Goal: Task Accomplishment & Management: Complete application form

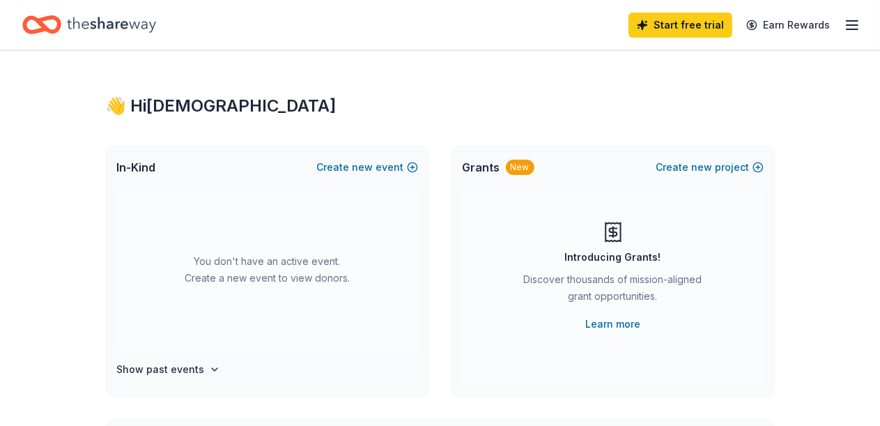
click at [844, 26] on icon "button" at bounding box center [852, 25] width 17 height 17
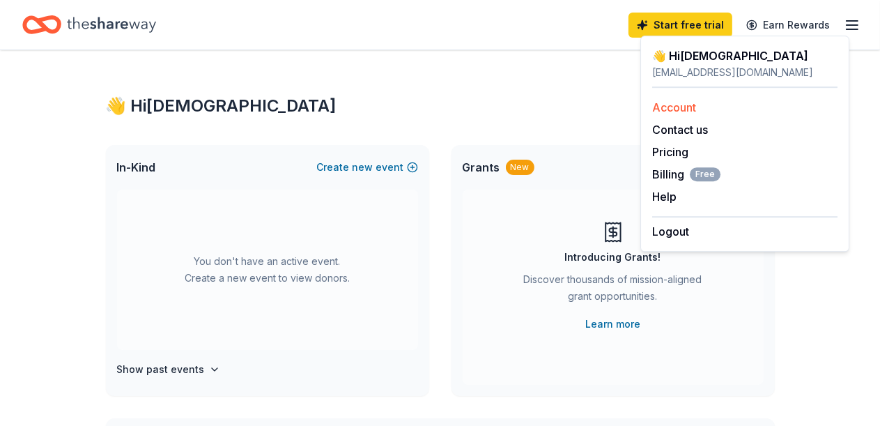
click at [679, 105] on link "Account" at bounding box center [674, 107] width 44 height 14
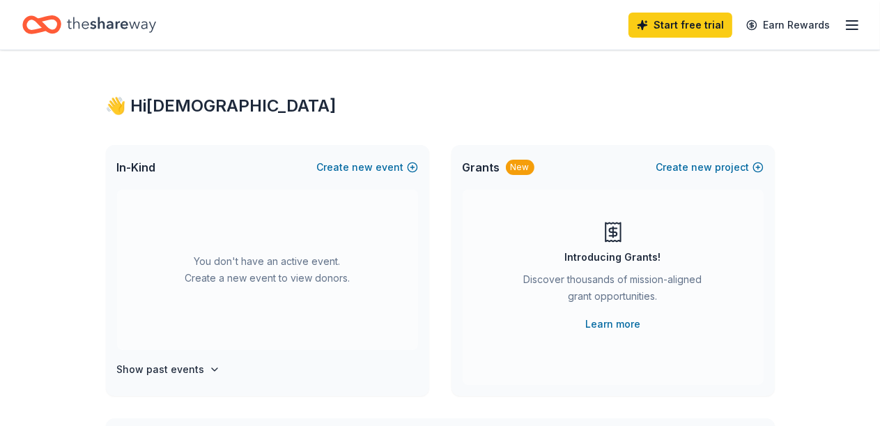
click at [847, 25] on line "button" at bounding box center [852, 25] width 11 height 0
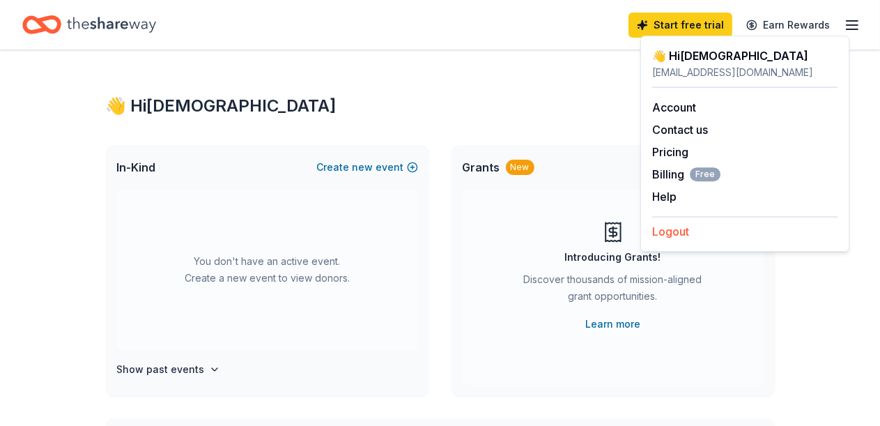
click at [666, 230] on button "Logout" at bounding box center [670, 231] width 37 height 17
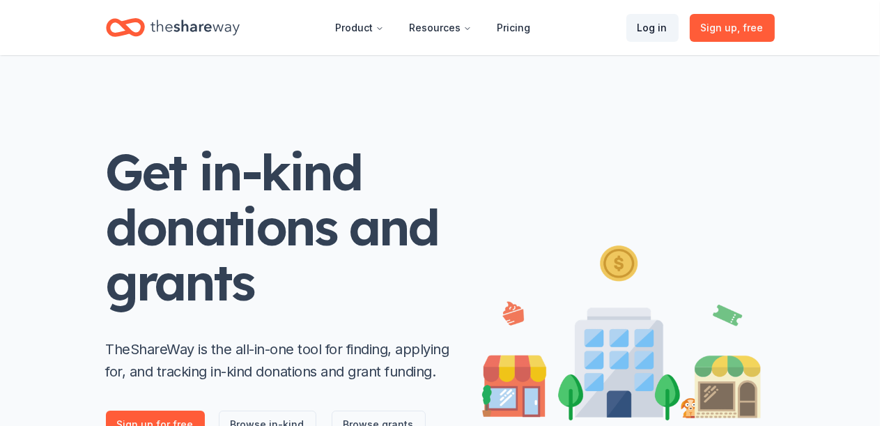
click at [656, 29] on link "Log in" at bounding box center [653, 28] width 52 height 28
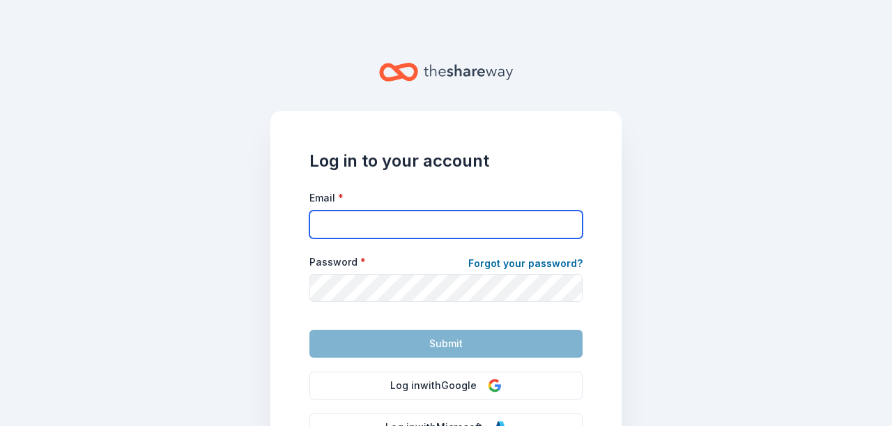
click at [325, 217] on input "Email *" at bounding box center [445, 224] width 273 height 28
type input "cicplanningmeetings@gmail.com"
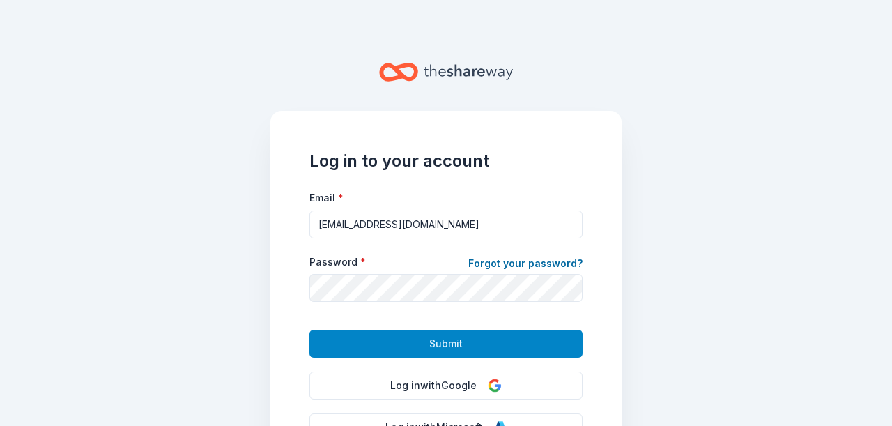
click at [431, 341] on span "Submit" at bounding box center [445, 343] width 33 height 17
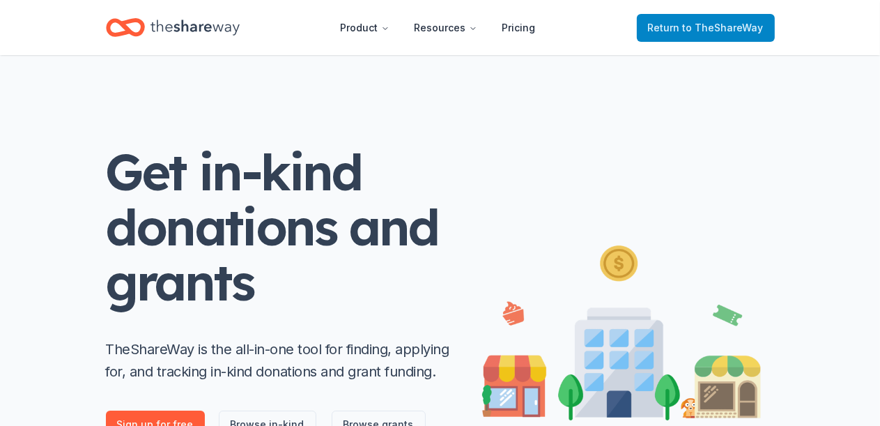
click at [670, 29] on span "Return to TheShareWay" at bounding box center [706, 28] width 116 height 17
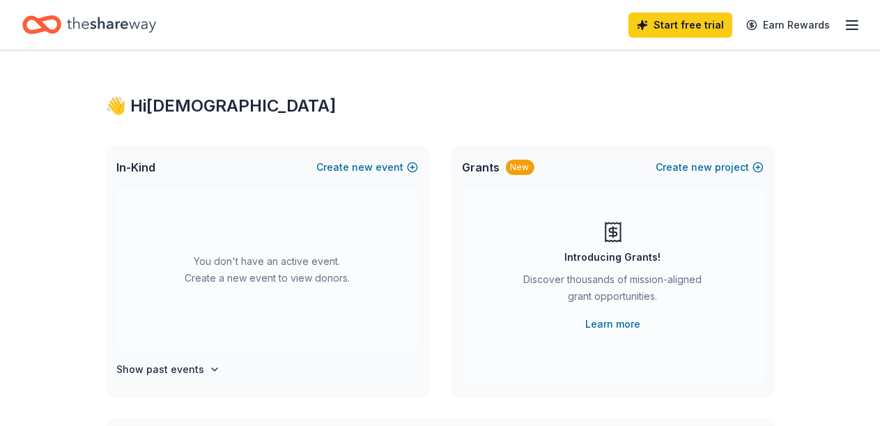
click at [845, 26] on icon "button" at bounding box center [852, 25] width 17 height 17
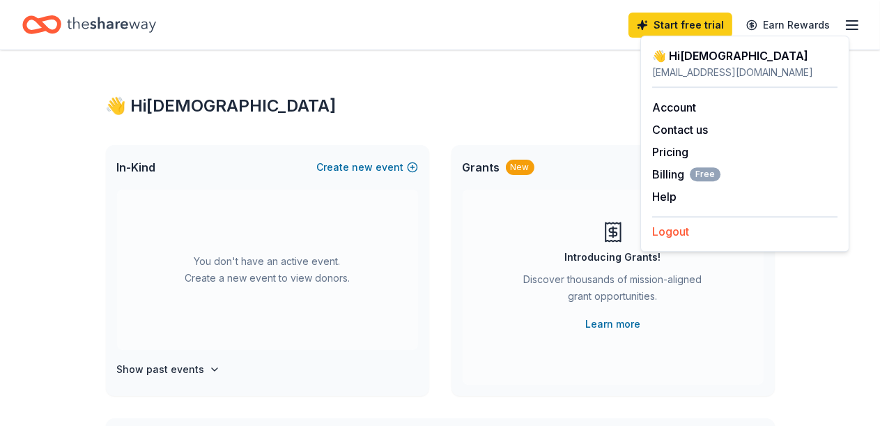
click at [673, 229] on button "Logout" at bounding box center [670, 231] width 37 height 17
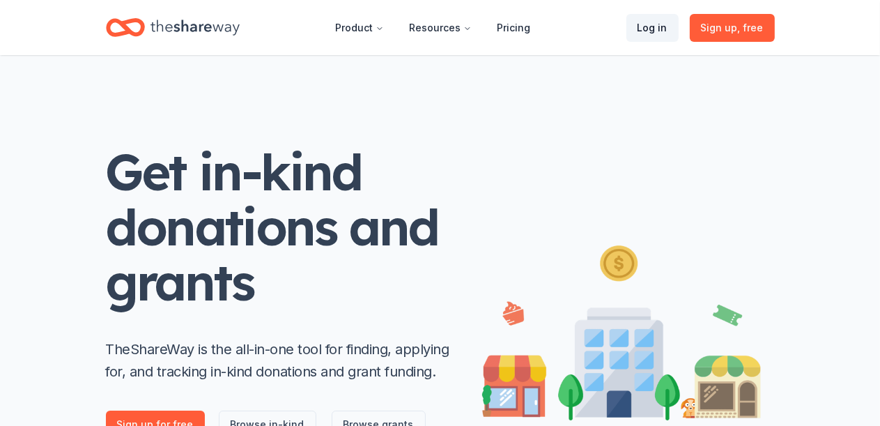
click at [658, 24] on link "Log in" at bounding box center [653, 28] width 52 height 28
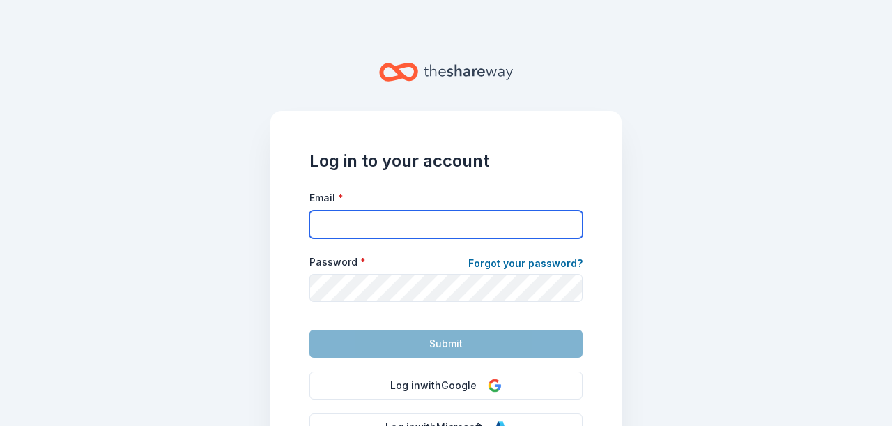
click at [347, 228] on input "Email *" at bounding box center [445, 224] width 273 height 28
type input "cicplanningmeetings@gmail.com"
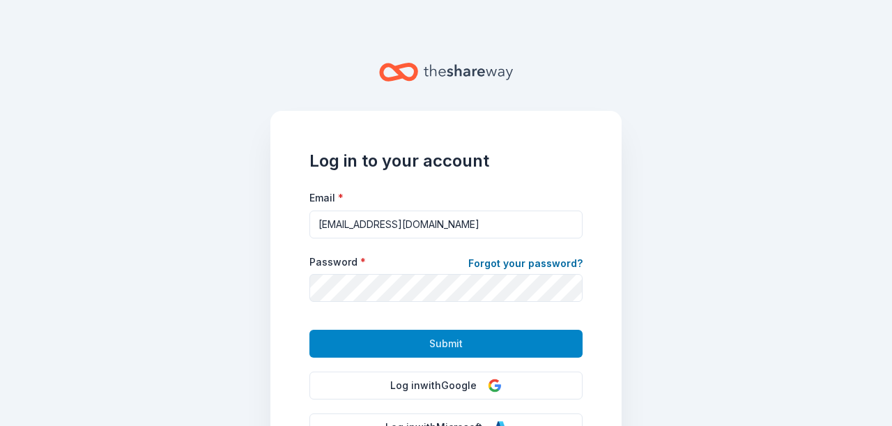
click at [429, 339] on span "Submit" at bounding box center [445, 343] width 33 height 17
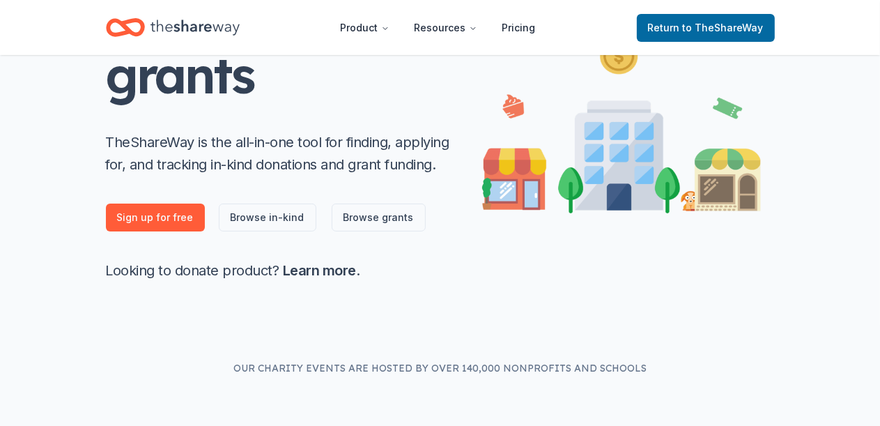
scroll to position [211, 0]
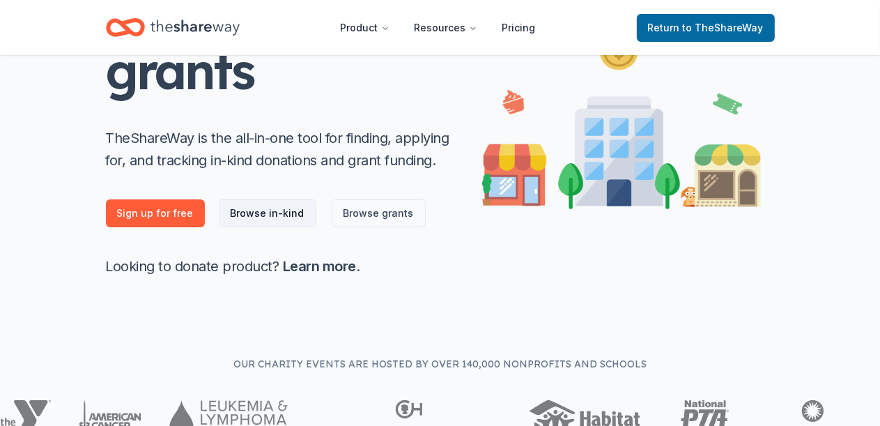
click at [289, 206] on link "Browse in-kind" at bounding box center [268, 213] width 98 height 28
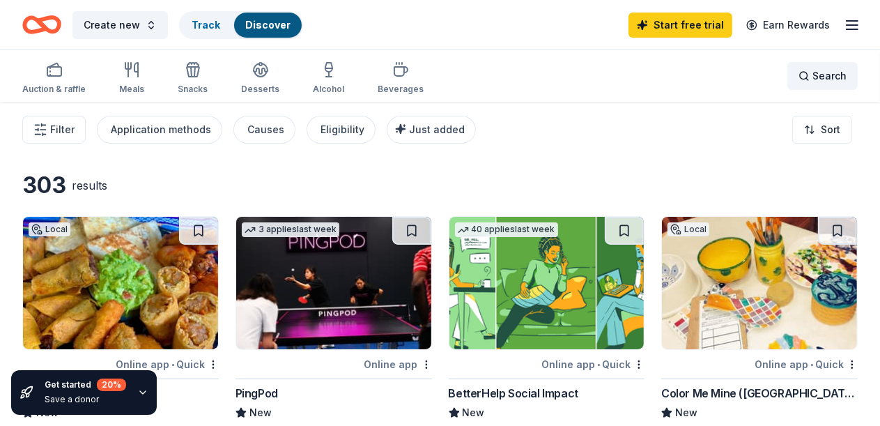
click at [813, 74] on span "Search" at bounding box center [830, 76] width 34 height 17
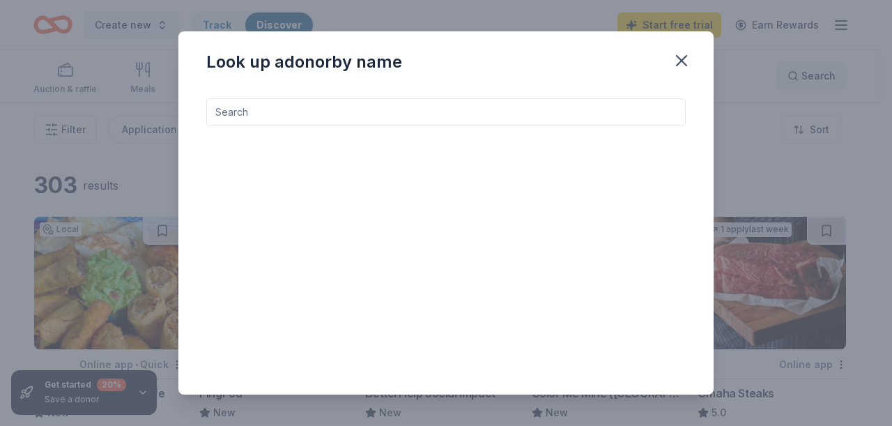
type input "f"
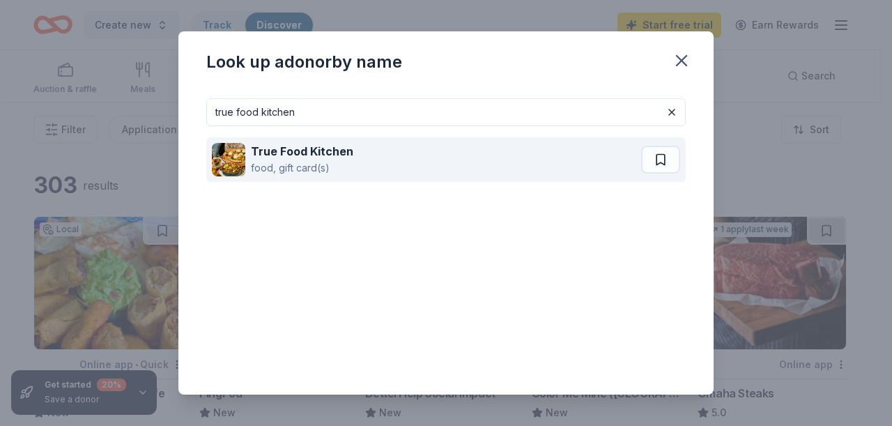
click at [234, 149] on img at bounding box center [228, 159] width 33 height 33
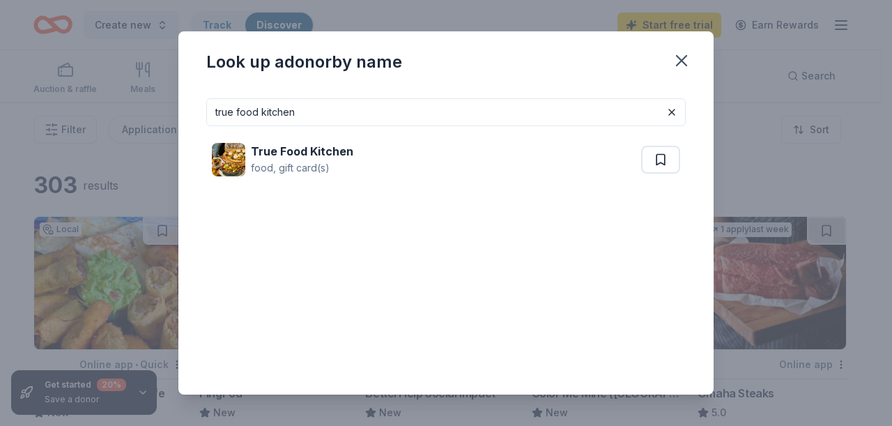
click at [329, 114] on input "true food kitchen" at bounding box center [445, 112] width 479 height 28
click at [297, 108] on input "true food kitchen" at bounding box center [445, 112] width 479 height 28
drag, startPoint x: 297, startPoint y: 114, endPoint x: 137, endPoint y: 104, distance: 160.6
click at [137, 104] on div "Look up a donor by name true food kitchen True Food Kitchen food, gift card(s)" at bounding box center [446, 213] width 892 height 426
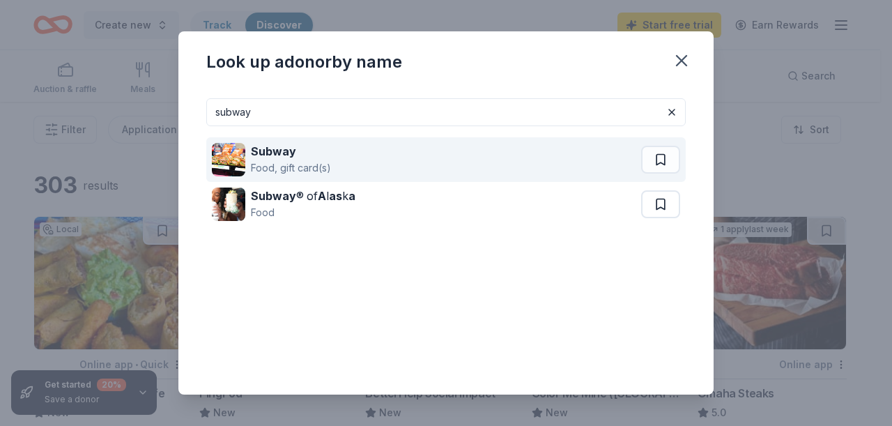
type input "subway"
click at [227, 149] on img at bounding box center [228, 159] width 33 height 33
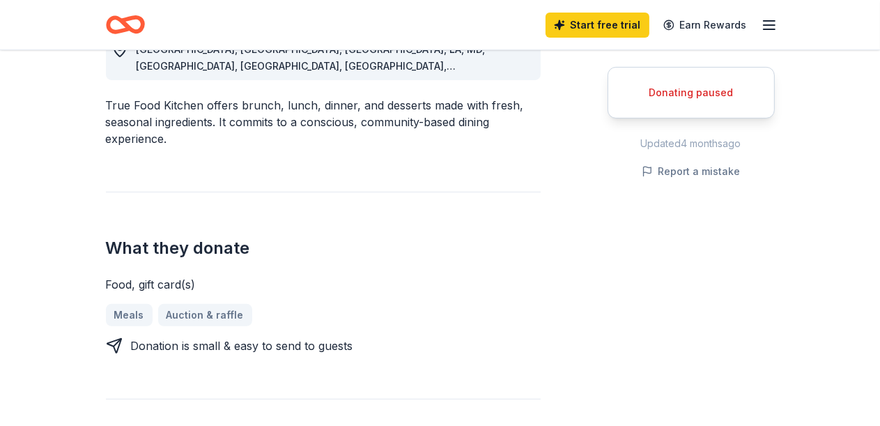
scroll to position [436, 0]
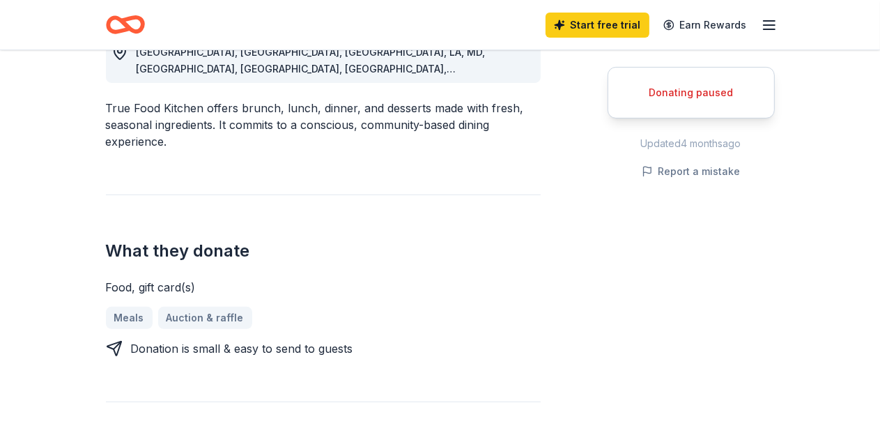
click at [181, 307] on div "Meals Auction & raffle" at bounding box center [323, 318] width 435 height 22
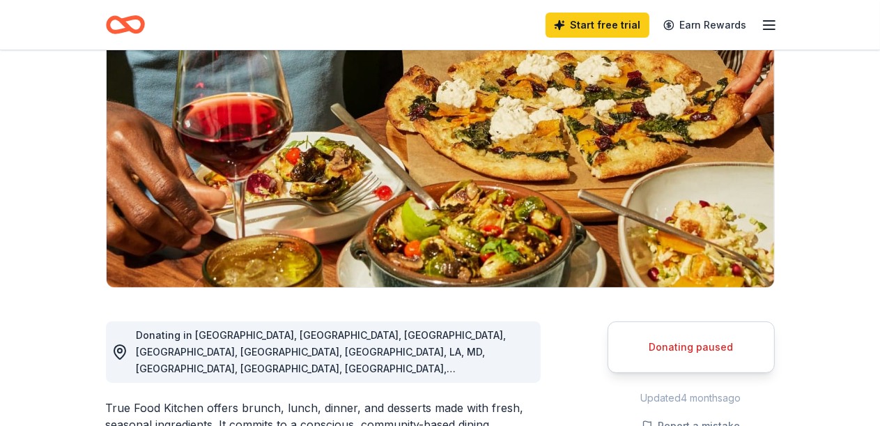
scroll to position [0, 0]
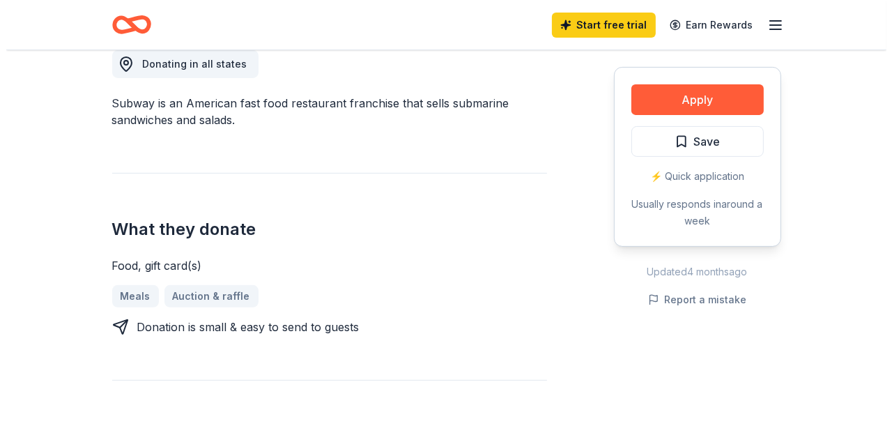
scroll to position [410, 0]
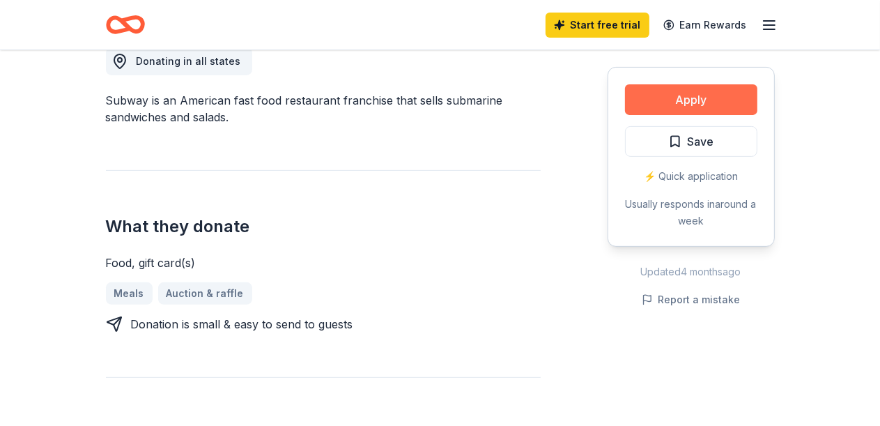
click at [691, 95] on button "Apply" at bounding box center [691, 99] width 132 height 31
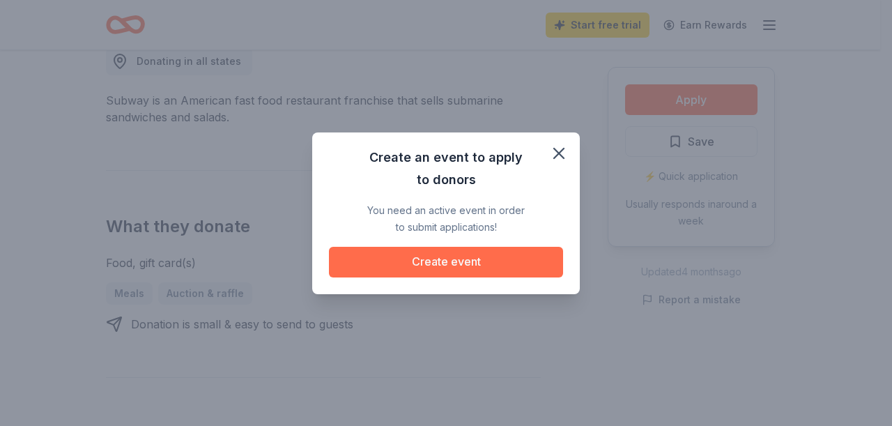
click at [510, 259] on button "Create event" at bounding box center [446, 262] width 234 height 31
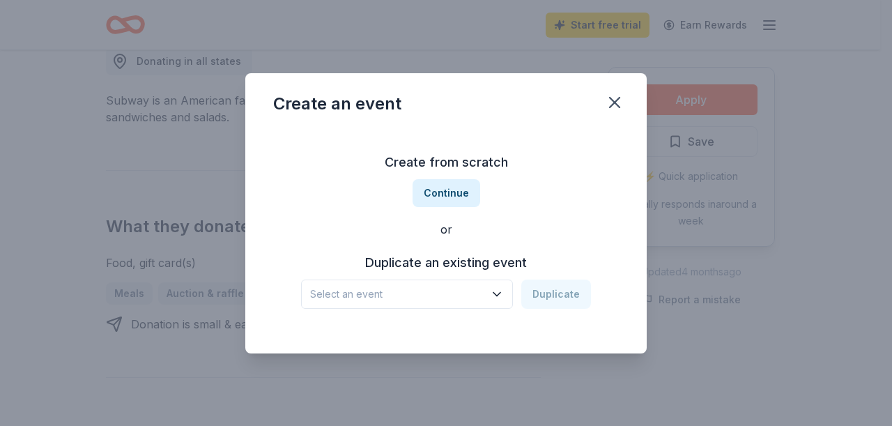
click at [500, 291] on icon "button" at bounding box center [497, 294] width 14 height 14
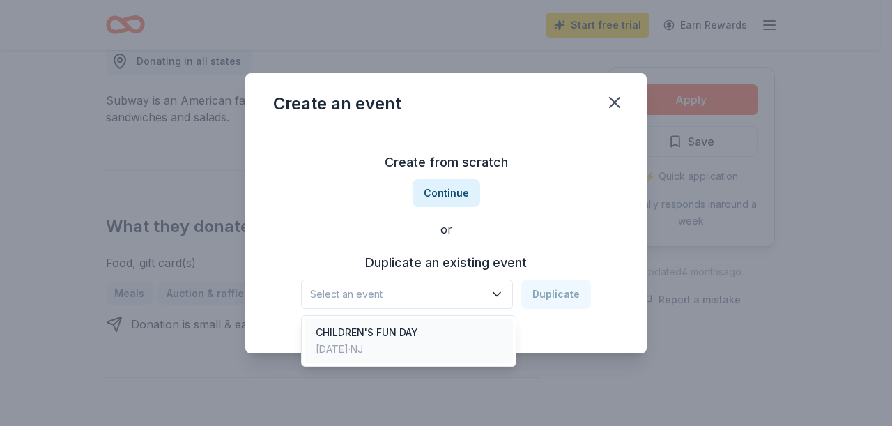
click at [429, 330] on div "CHILDREN'S FUN DAY Sep 11, 2022 · NJ" at bounding box center [409, 340] width 208 height 45
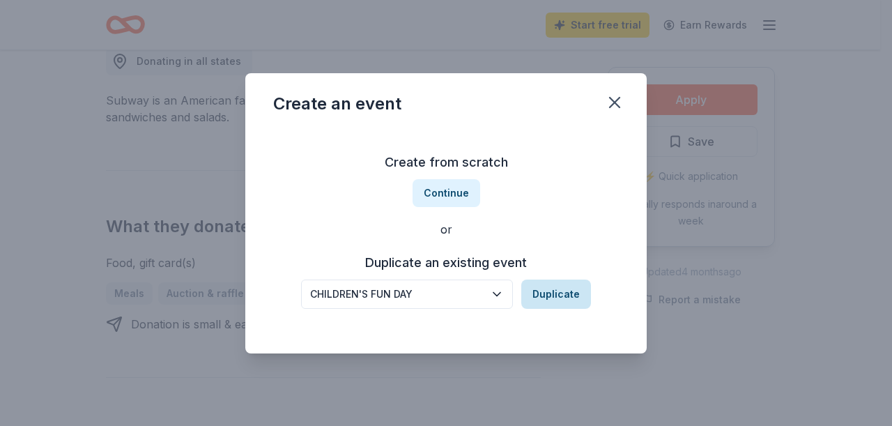
click at [563, 291] on button "Duplicate" at bounding box center [556, 293] width 70 height 29
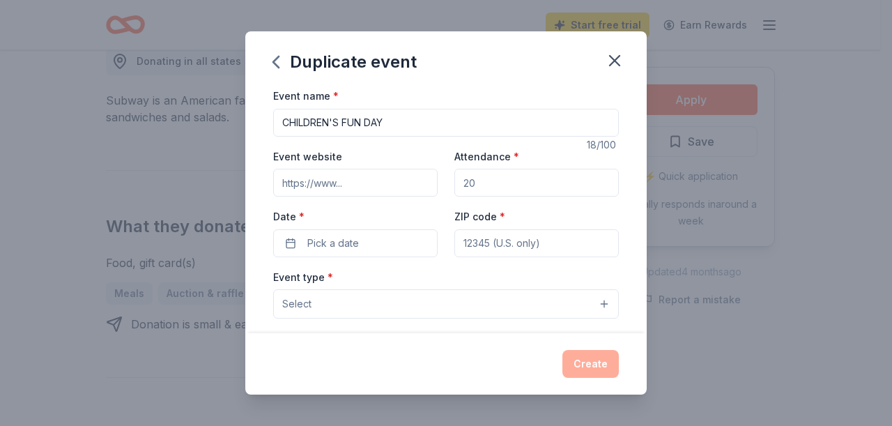
click at [406, 127] on input "CHILDREN'S FUN DAY" at bounding box center [446, 123] width 346 height 28
type input "CHILDREN'S FUN DAY (ELOHIM - a Halloween alternative)"
click at [376, 186] on input "Event website" at bounding box center [355, 183] width 164 height 28
type input "www.christianinternationalchurch.org"
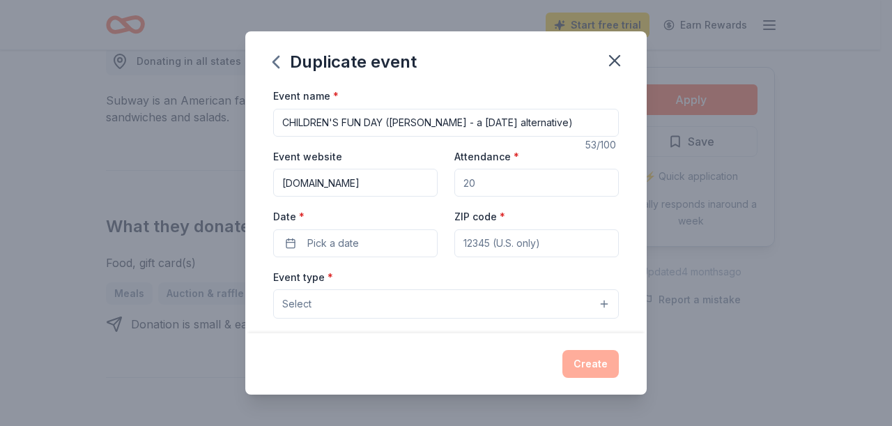
click at [480, 186] on input "Attendance *" at bounding box center [536, 183] width 164 height 28
type input "200"
click at [369, 244] on button "Pick a date" at bounding box center [355, 243] width 164 height 28
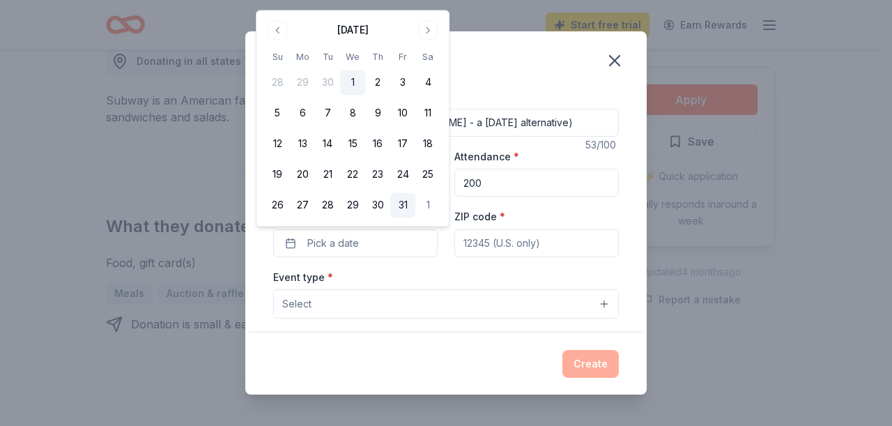
click at [401, 210] on button "31" at bounding box center [402, 205] width 25 height 25
click at [544, 238] on input "ZIP code *" at bounding box center [536, 243] width 164 height 28
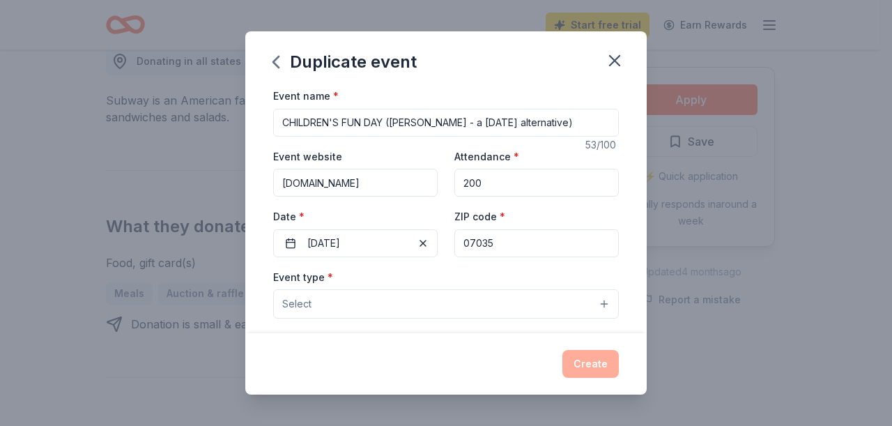
type input "07035"
click at [370, 305] on button "Select" at bounding box center [446, 303] width 346 height 29
click at [592, 305] on button "Select" at bounding box center [446, 303] width 346 height 29
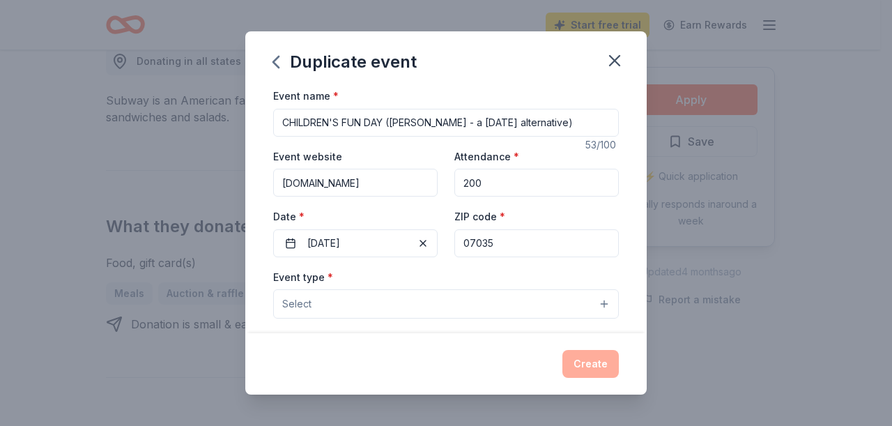
click at [315, 309] on button "Select" at bounding box center [446, 303] width 346 height 29
click at [315, 308] on button "Select" at bounding box center [446, 303] width 346 height 29
click at [355, 302] on button "Select" at bounding box center [446, 303] width 346 height 29
click at [369, 122] on div "Event name * CHILDREN'S FUN DAY (ELOHIM - a Halloween alternative) 53 /100 Even…" at bounding box center [446, 409] width 346 height 644
click at [375, 187] on input "www.christianinternationalchurch.org" at bounding box center [355, 183] width 164 height 28
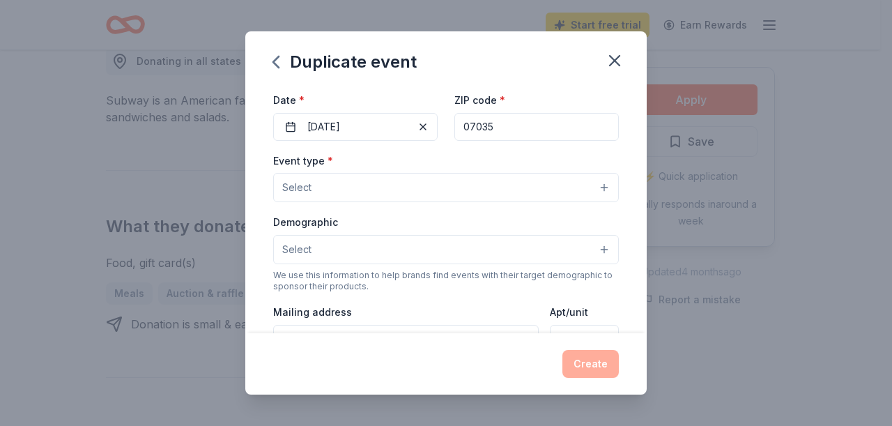
scroll to position [110, 0]
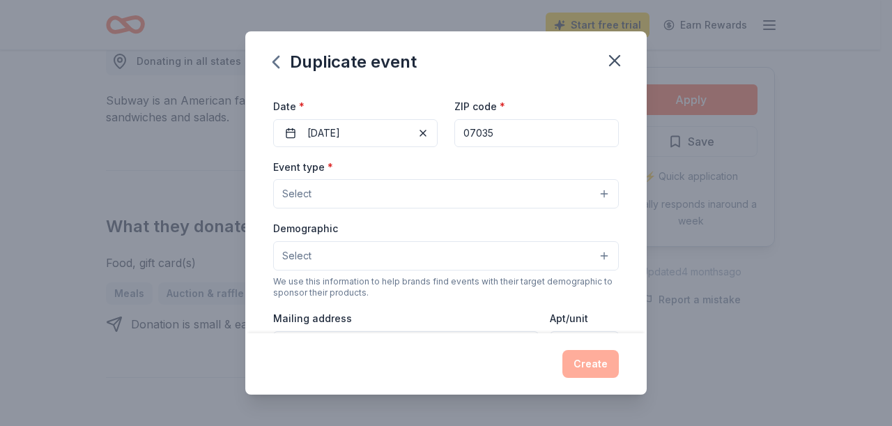
click at [594, 194] on button "Select" at bounding box center [446, 193] width 346 height 29
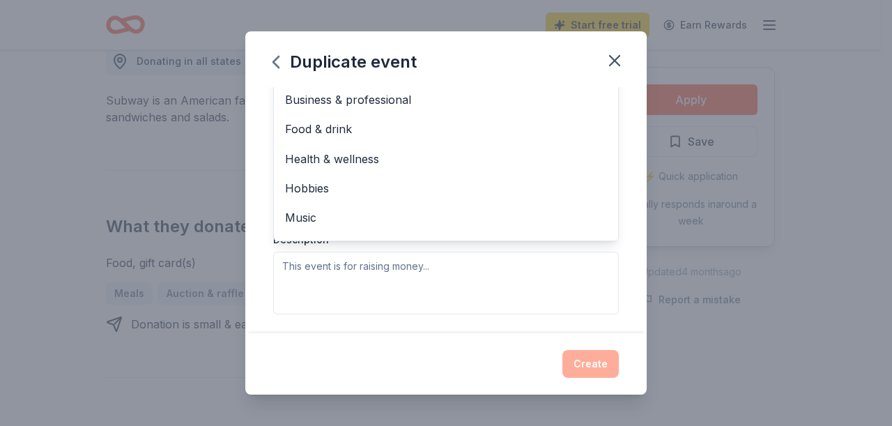
scroll to position [46, 0]
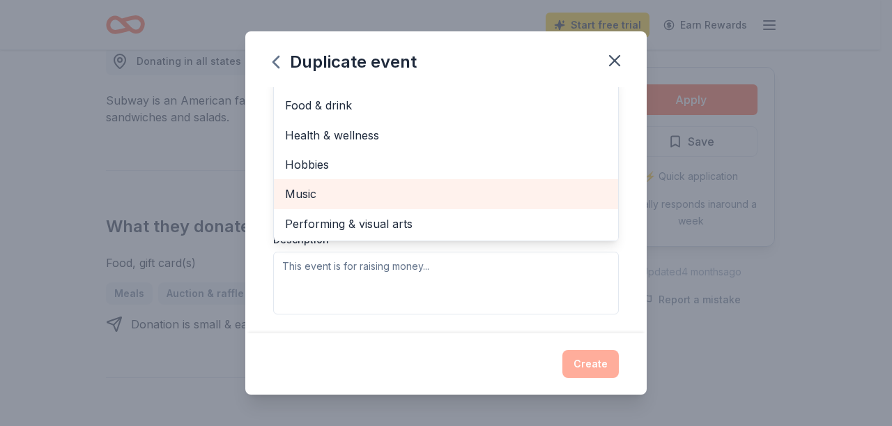
click at [326, 192] on span "Music" at bounding box center [446, 194] width 322 height 18
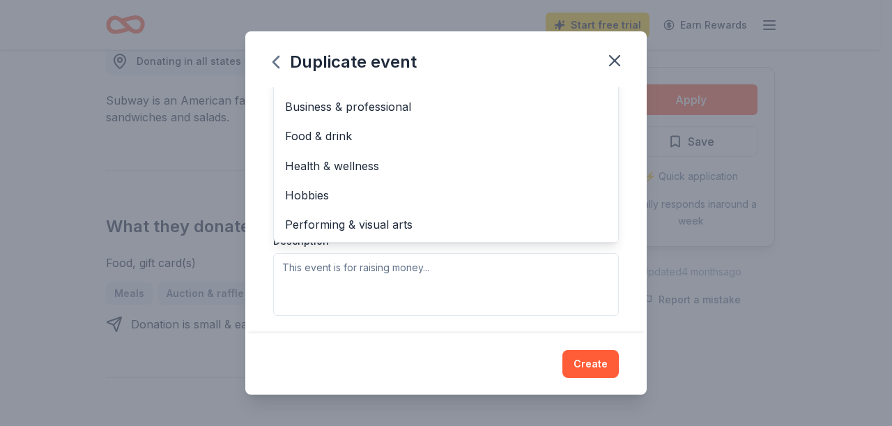
scroll to position [273, 0]
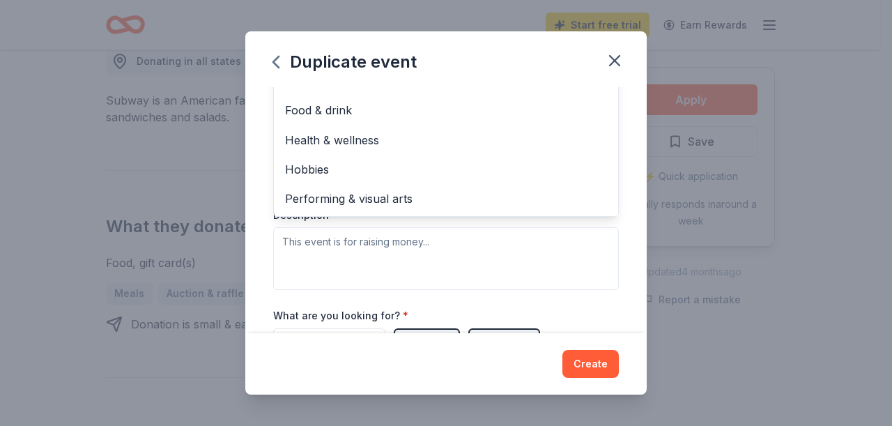
click at [528, 245] on div "Event type * Music Fundraiser Business & professional Food & drink Health & wel…" at bounding box center [446, 142] width 346 height 295
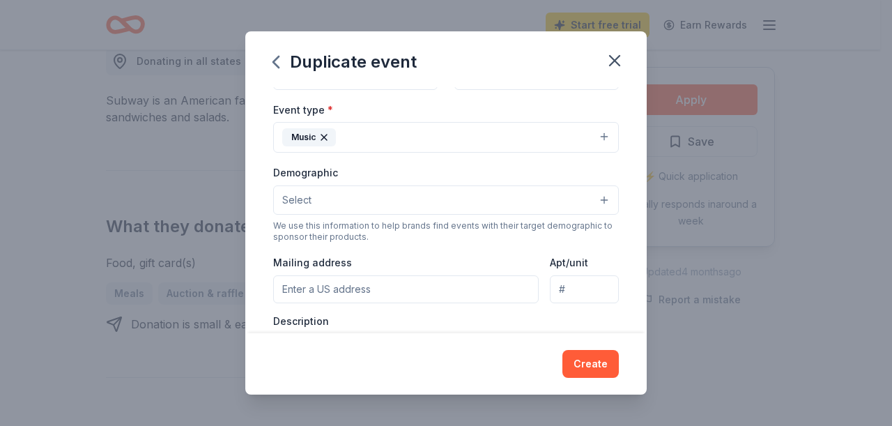
scroll to position [194, 0]
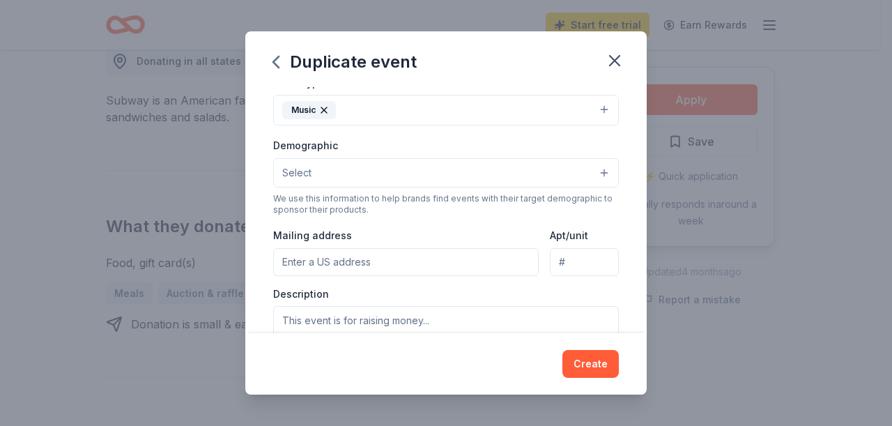
click at [594, 169] on button "Select" at bounding box center [446, 172] width 346 height 29
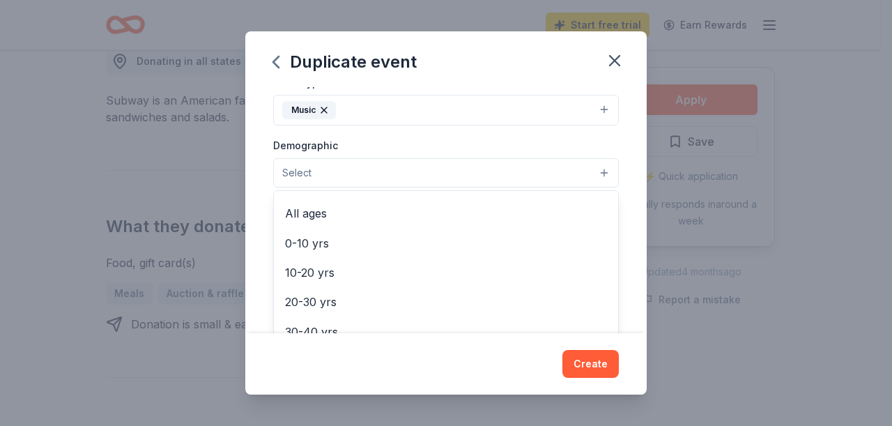
scroll to position [77, 0]
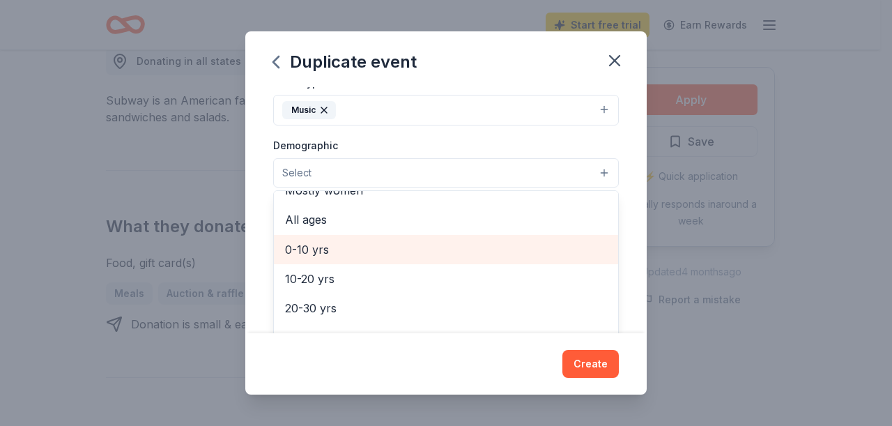
click at [290, 248] on span "0-10 yrs" at bounding box center [446, 249] width 322 height 18
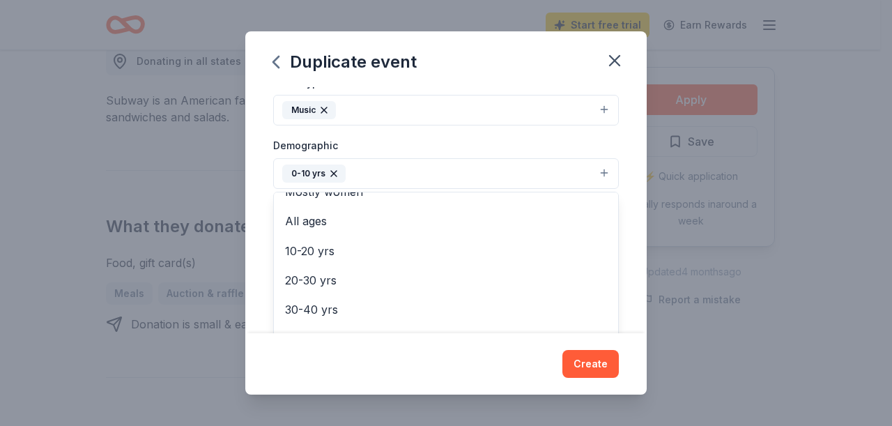
click at [622, 255] on div "Event name * CHILDREN'S FUN DAY (ELOHIM - a Halloween alternative) 53 /100 Even…" at bounding box center [445, 210] width 401 height 246
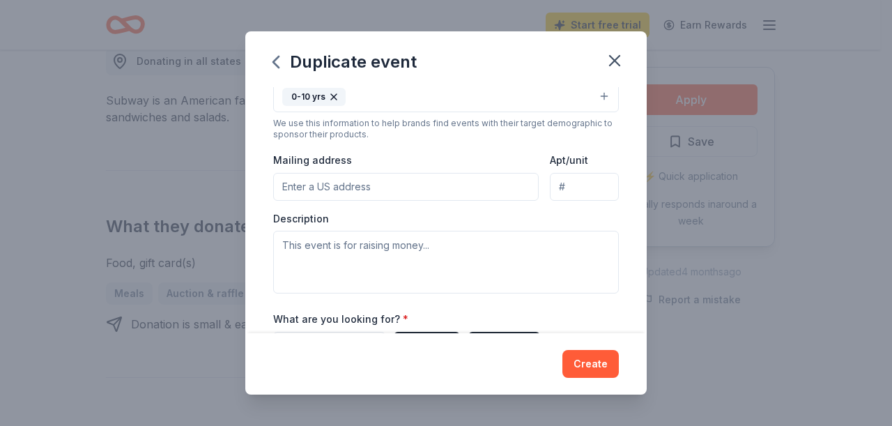
scroll to position [277, 0]
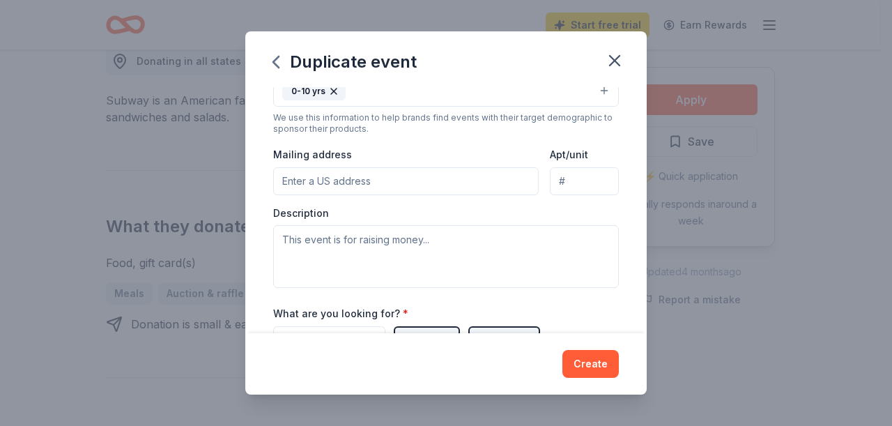
click at [381, 179] on input "Mailing address" at bounding box center [406, 181] width 266 height 28
type input "99 2 Bridges Road, Lincoln Park, NJ, 07035"
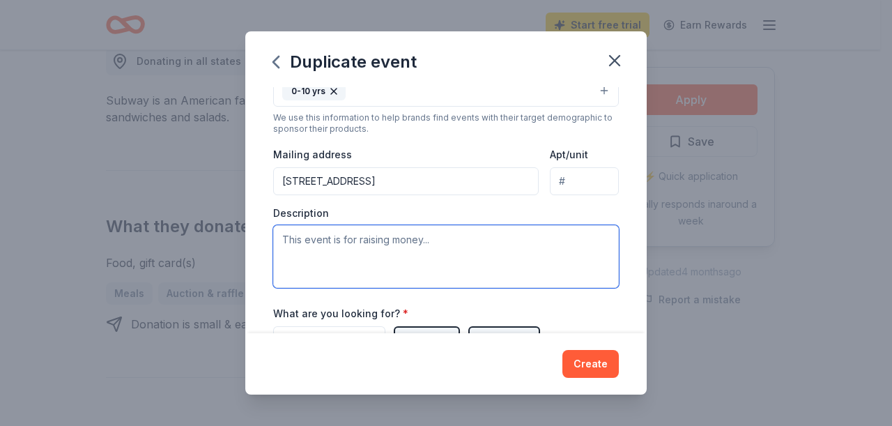
click at [439, 240] on textarea at bounding box center [446, 256] width 346 height 63
type textarea "t"
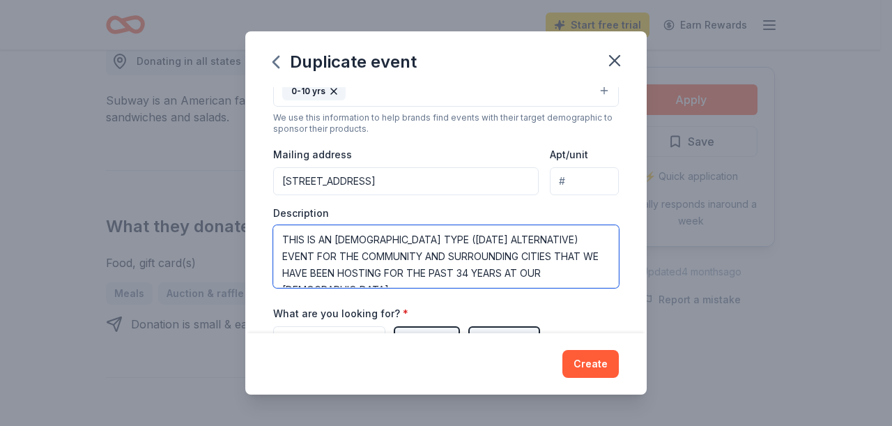
type textarea "THIS IS AN EVANGELISTIC TYPE (HALLOWEEN ALTERNATIVE) EVENT FOR THE COMMUNITY AN…"
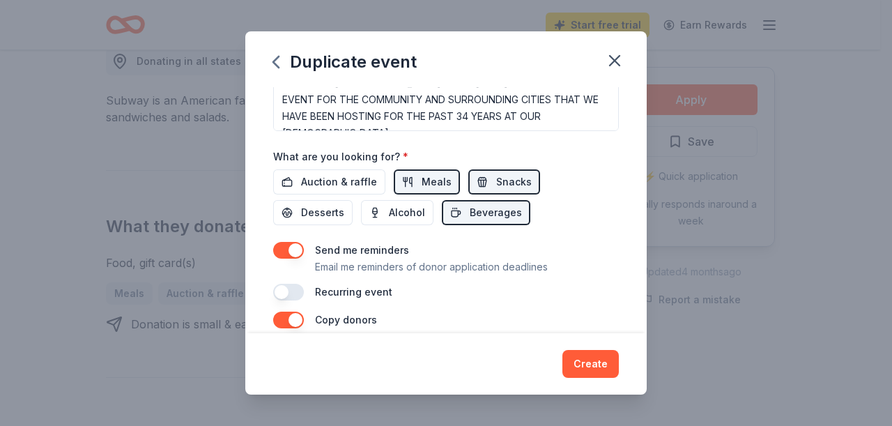
scroll to position [435, 0]
click at [433, 172] on span "Meals" at bounding box center [437, 180] width 30 height 17
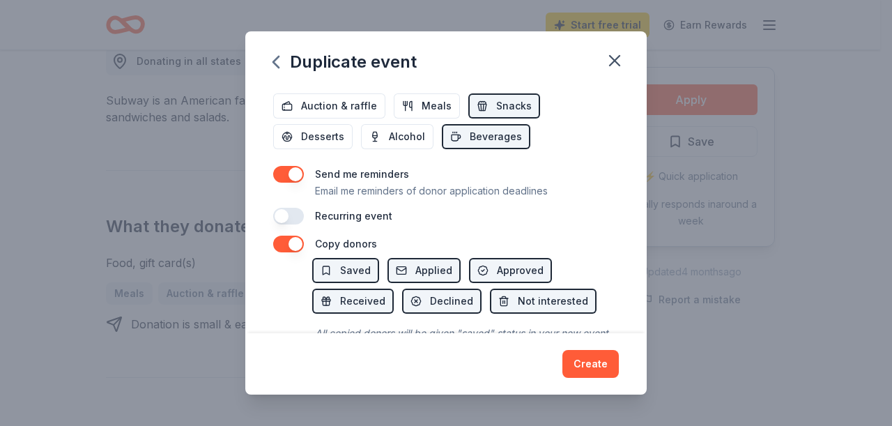
scroll to position [512, 0]
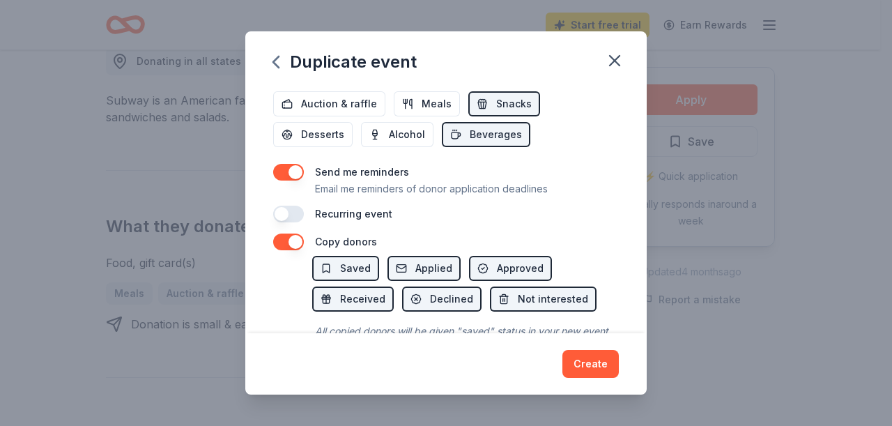
click at [268, 168] on div "Event name * CHILDREN'S FUN DAY (ELOHIM - a Halloween alternative) 53 /100 Even…" at bounding box center [445, 210] width 401 height 246
click at [283, 172] on button "button" at bounding box center [288, 172] width 31 height 17
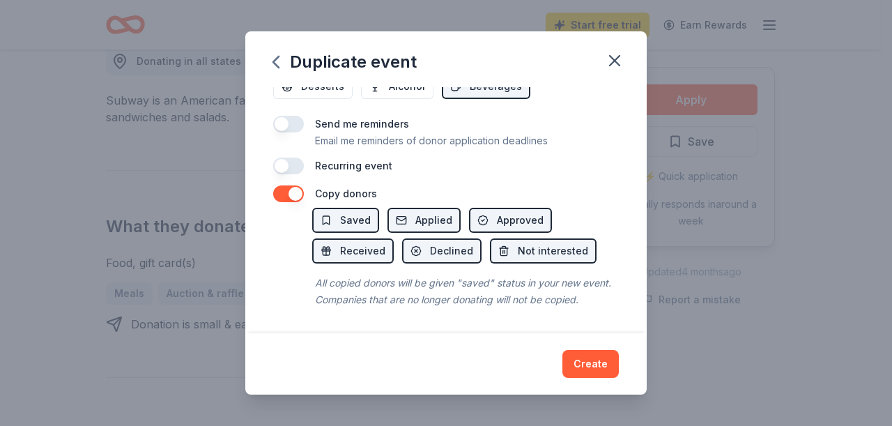
scroll to position [575, 0]
click at [572, 243] on span "Not interested" at bounding box center [553, 251] width 70 height 17
click at [360, 212] on span "Saved" at bounding box center [355, 220] width 31 height 17
click at [582, 355] on button "Create" at bounding box center [590, 364] width 56 height 28
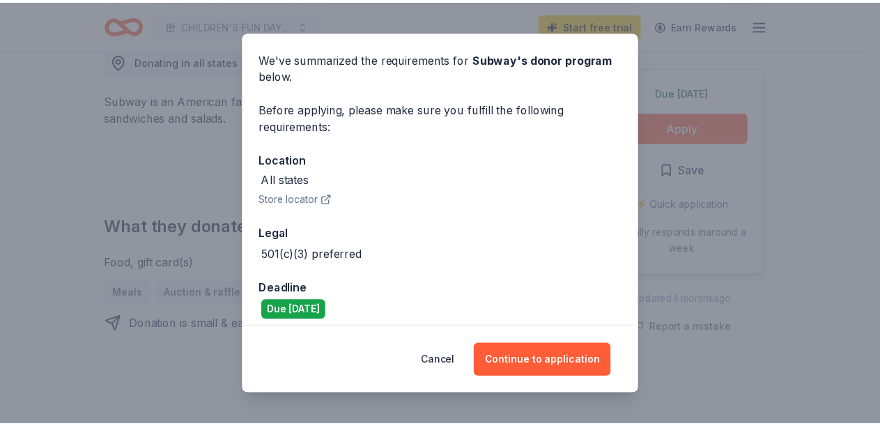
scroll to position [57, 0]
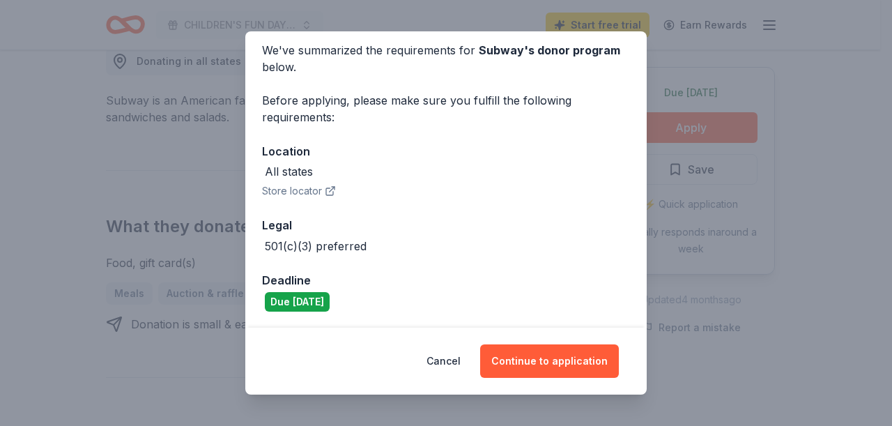
click at [438, 167] on div "All states" at bounding box center [446, 171] width 368 height 17
click at [295, 185] on button "Store locator" at bounding box center [299, 191] width 74 height 17
click at [562, 364] on button "Continue to application" at bounding box center [549, 360] width 139 height 33
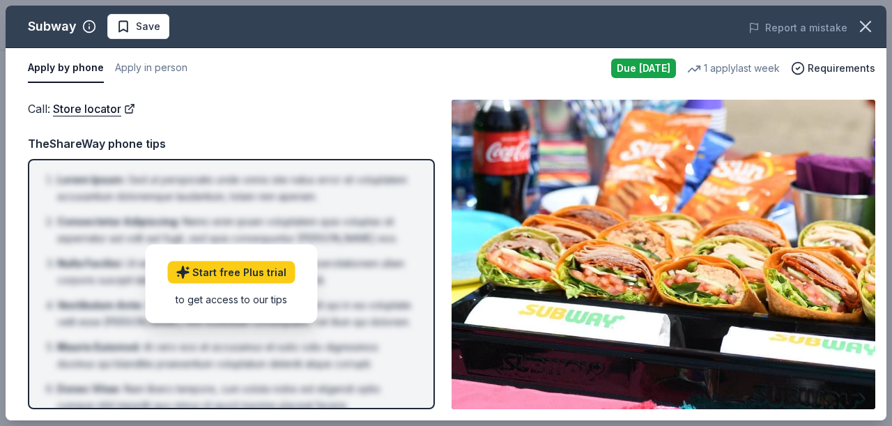
drag, startPoint x: 891, startPoint y: 56, endPoint x: 891, endPoint y: 130, distance: 74.6
click at [879, 130] on div "Subway Save Report a mistake Apply by phone Apply in person Due today 1 apply l…" at bounding box center [446, 213] width 892 height 426
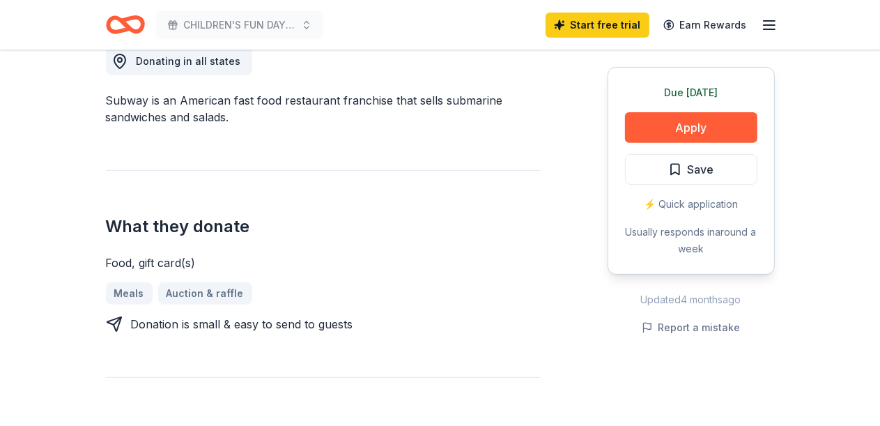
click at [765, 26] on icon "button" at bounding box center [769, 25] width 17 height 17
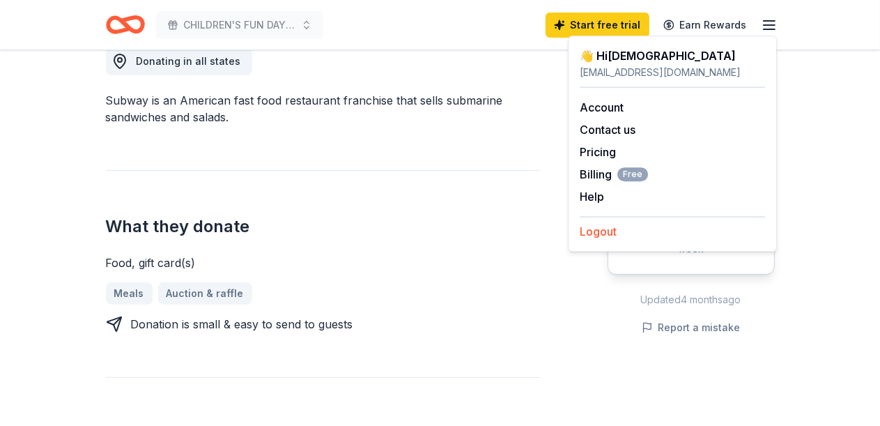
click at [605, 233] on button "Logout" at bounding box center [598, 231] width 37 height 17
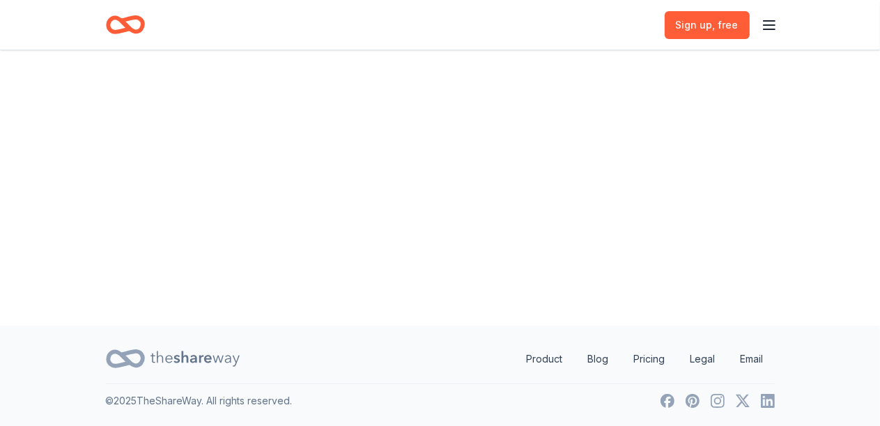
scroll to position [0, 0]
